Goal: Navigation & Orientation: Find specific page/section

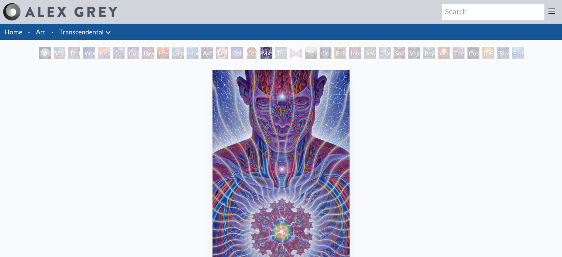
click at [46, 35] on li "Art" at bounding box center [41, 32] width 16 height 16
click at [277, 55] on div "Theologue" at bounding box center [282, 53] width 12 height 12
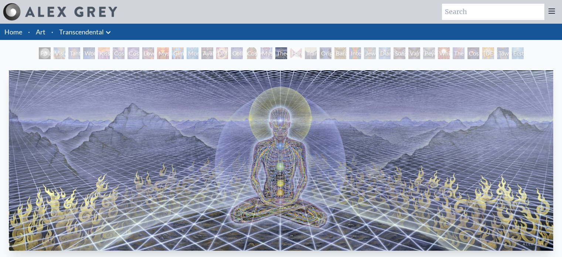
click at [302, 51] on div "Hands that See" at bounding box center [296, 53] width 12 height 12
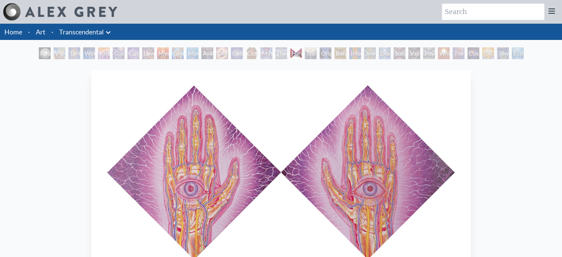
click at [331, 55] on div "Original Face" at bounding box center [326, 53] width 12 height 12
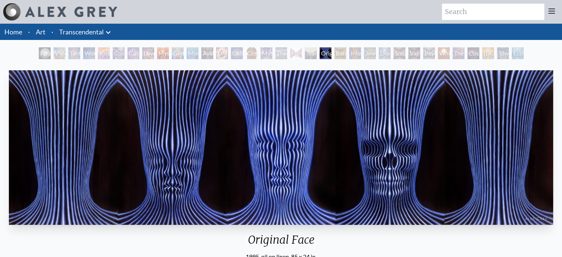
click at [354, 55] on div "Interbeing" at bounding box center [355, 53] width 12 height 12
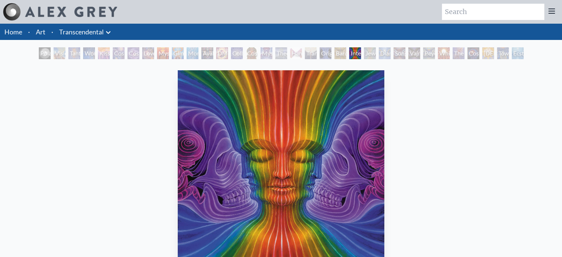
click at [383, 47] on div "Diamond Being" at bounding box center [385, 53] width 12 height 12
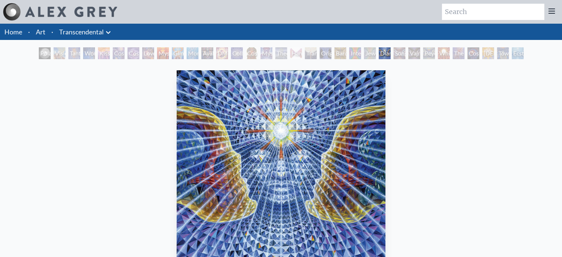
click at [412, 49] on div "Vajra Being" at bounding box center [415, 53] width 12 height 12
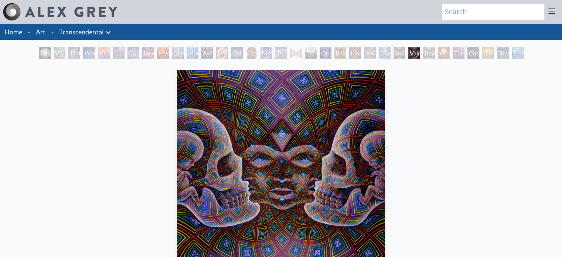
click at [435, 50] on div "Peyote Being" at bounding box center [429, 53] width 12 height 12
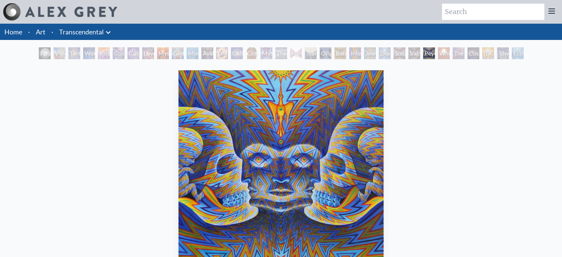
click at [455, 50] on div "The Great Turn" at bounding box center [459, 53] width 12 height 12
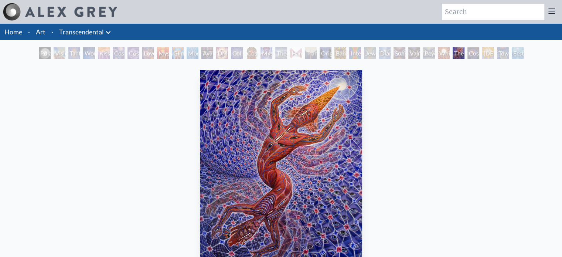
click at [486, 51] on div "[DEMOGRAPHIC_DATA]" at bounding box center [489, 53] width 12 height 12
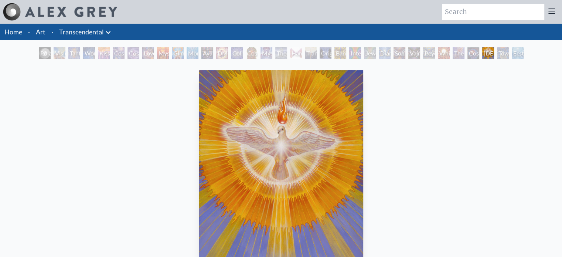
click at [515, 52] on div "Ecstasy" at bounding box center [518, 53] width 12 height 12
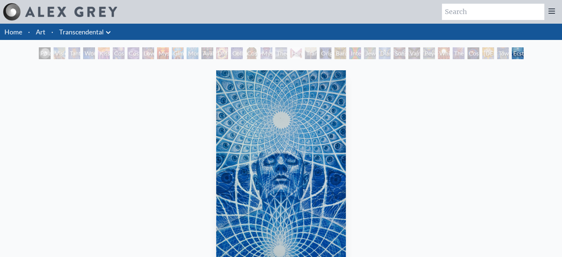
click at [54, 53] on div "Visionary Origin of Language" at bounding box center [60, 53] width 12 height 12
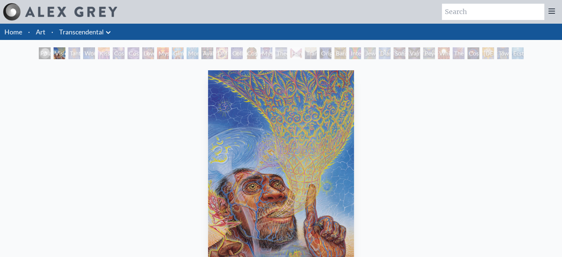
click at [40, 50] on div "Polar Unity Spiral" at bounding box center [45, 53] width 12 height 12
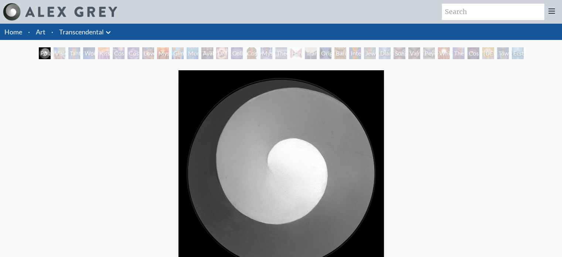
click at [71, 50] on div "Tantra" at bounding box center [74, 53] width 12 height 12
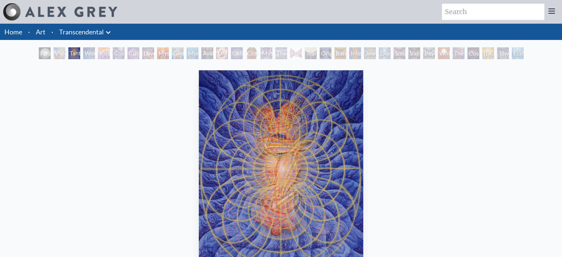
click at [87, 52] on div "Wonder" at bounding box center [89, 53] width 12 height 12
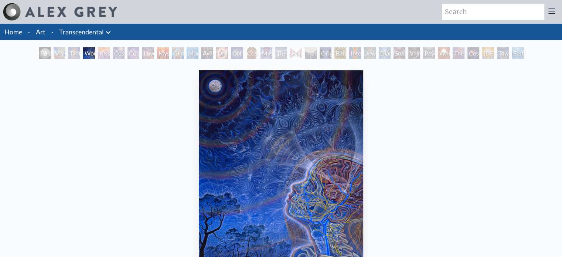
click at [108, 51] on div "Kiss of the [MEDICAL_DATA]" at bounding box center [104, 53] width 12 height 12
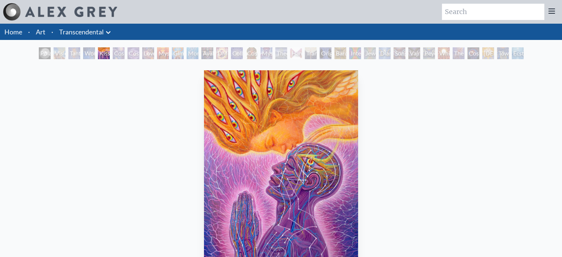
click at [130, 50] on div "Cosmic Artist" at bounding box center [134, 53] width 12 height 12
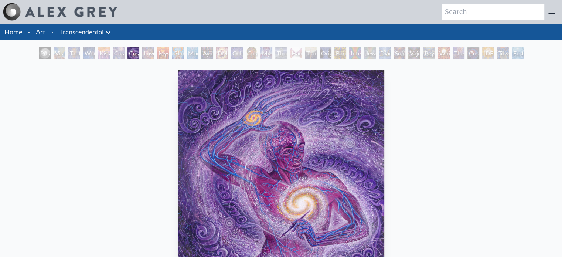
click at [147, 52] on div "Love is a Cosmic Force" at bounding box center [148, 53] width 12 height 12
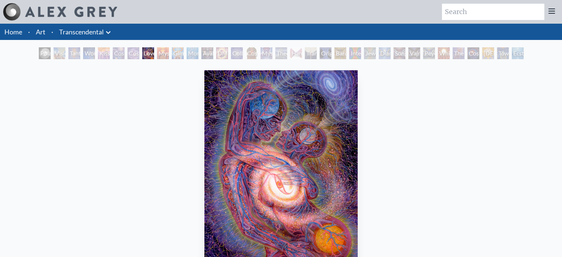
click at [184, 54] on div "Glimpsing the Empyrean" at bounding box center [178, 53] width 12 height 12
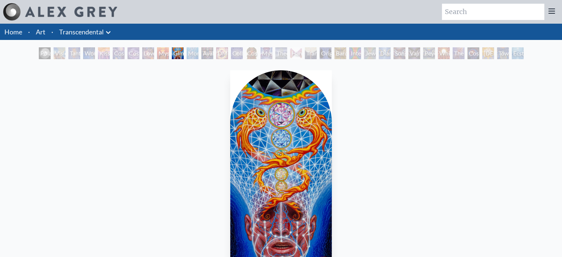
click at [216, 53] on div "DMT - The Spirit Molecule" at bounding box center [222, 53] width 12 height 12
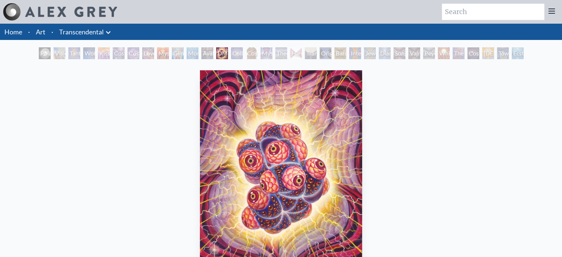
click at [263, 50] on div "Mystic Eye" at bounding box center [267, 53] width 12 height 12
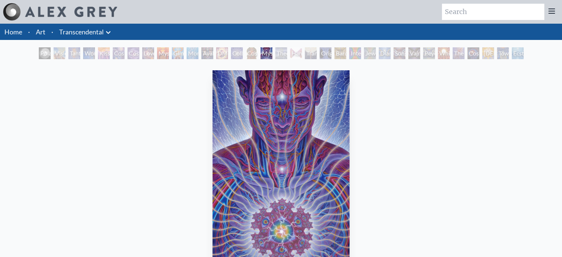
click at [287, 50] on div "Theologue" at bounding box center [282, 53] width 12 height 12
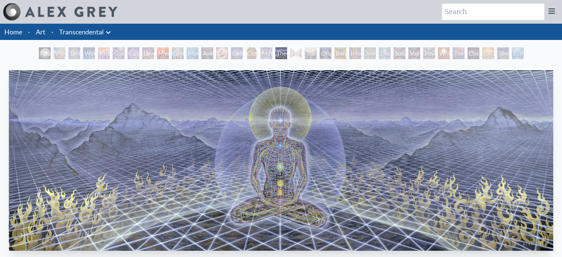
click at [302, 51] on div "Hands that See" at bounding box center [296, 53] width 12 height 12
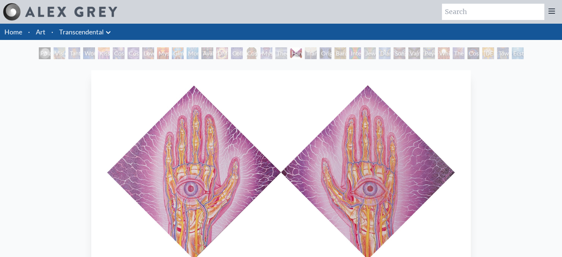
click at [110, 34] on icon at bounding box center [108, 32] width 9 height 9
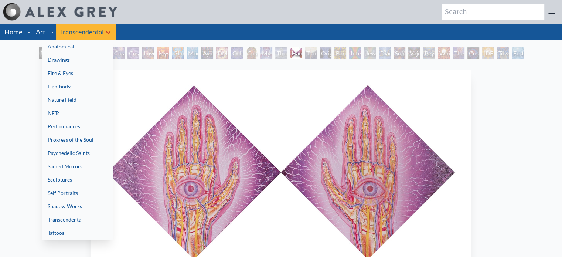
click at [101, 136] on link "Progress of the Soul" at bounding box center [77, 139] width 71 height 13
